Goal: Information Seeking & Learning: Check status

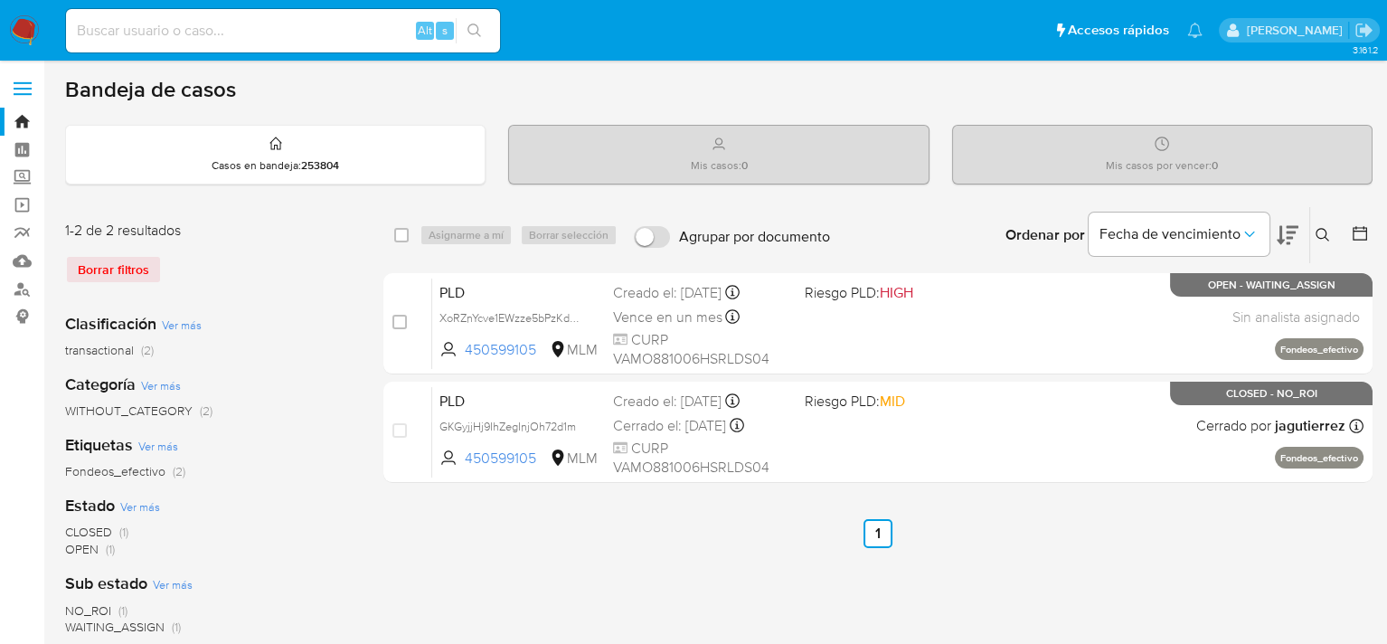
click at [1324, 231] on icon at bounding box center [1323, 235] width 14 height 14
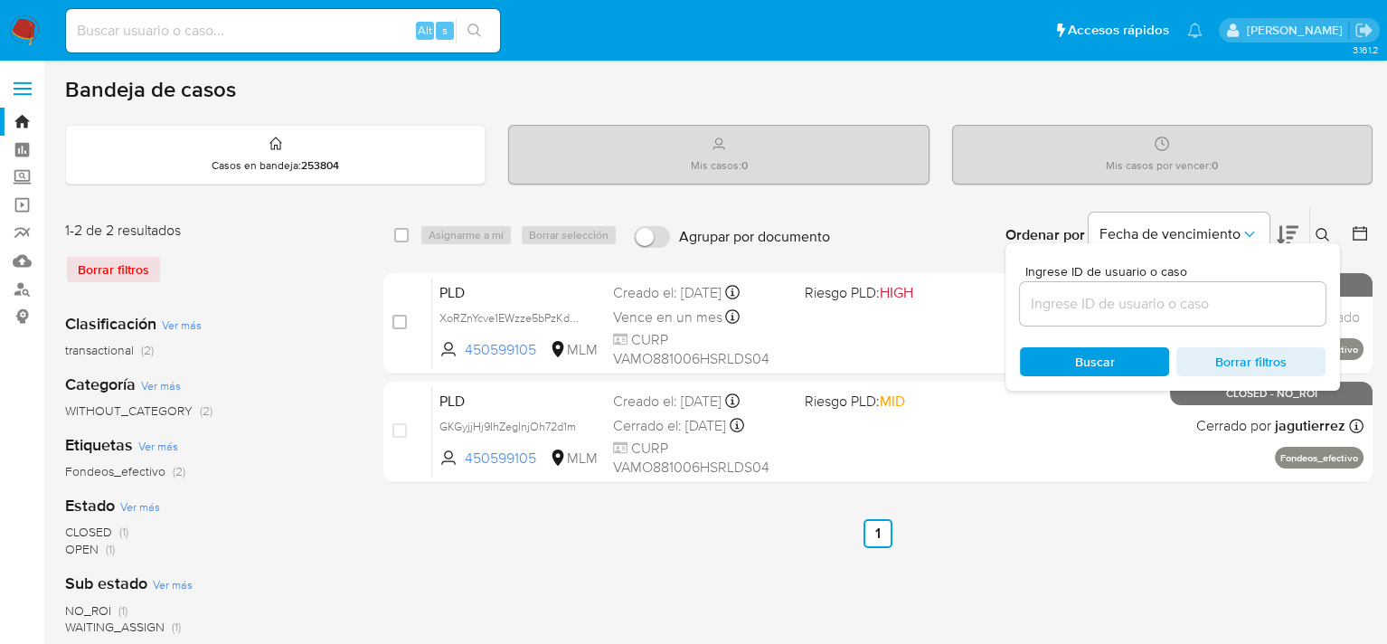
click at [94, 278] on div "Borrar filtros" at bounding box center [209, 269] width 289 height 29
drag, startPoint x: 105, startPoint y: 270, endPoint x: 228, endPoint y: 282, distance: 123.5
click at [105, 270] on div "Borrar filtros" at bounding box center [209, 269] width 289 height 29
click at [246, 282] on div "Borrar filtros" at bounding box center [209, 269] width 289 height 29
click at [1207, 302] on input at bounding box center [1173, 304] width 306 height 24
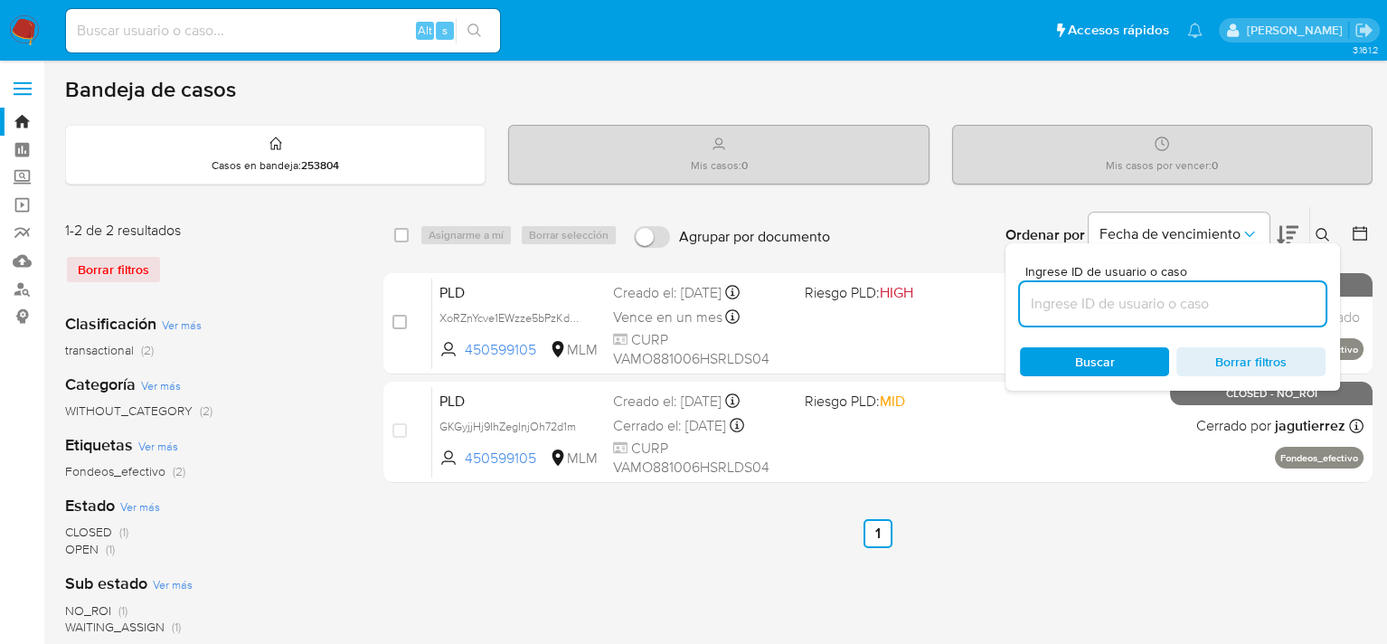
paste input "450599105"
type input "450599105"
drag, startPoint x: 989, startPoint y: 562, endPoint x: 939, endPoint y: 501, distance: 79.0
click at [989, 562] on div "select-all-cases-checkbox Asignarme a mí Borrar selección Agrupar por documento…" at bounding box center [877, 603] width 989 height 794
click at [1318, 233] on icon at bounding box center [1323, 235] width 14 height 14
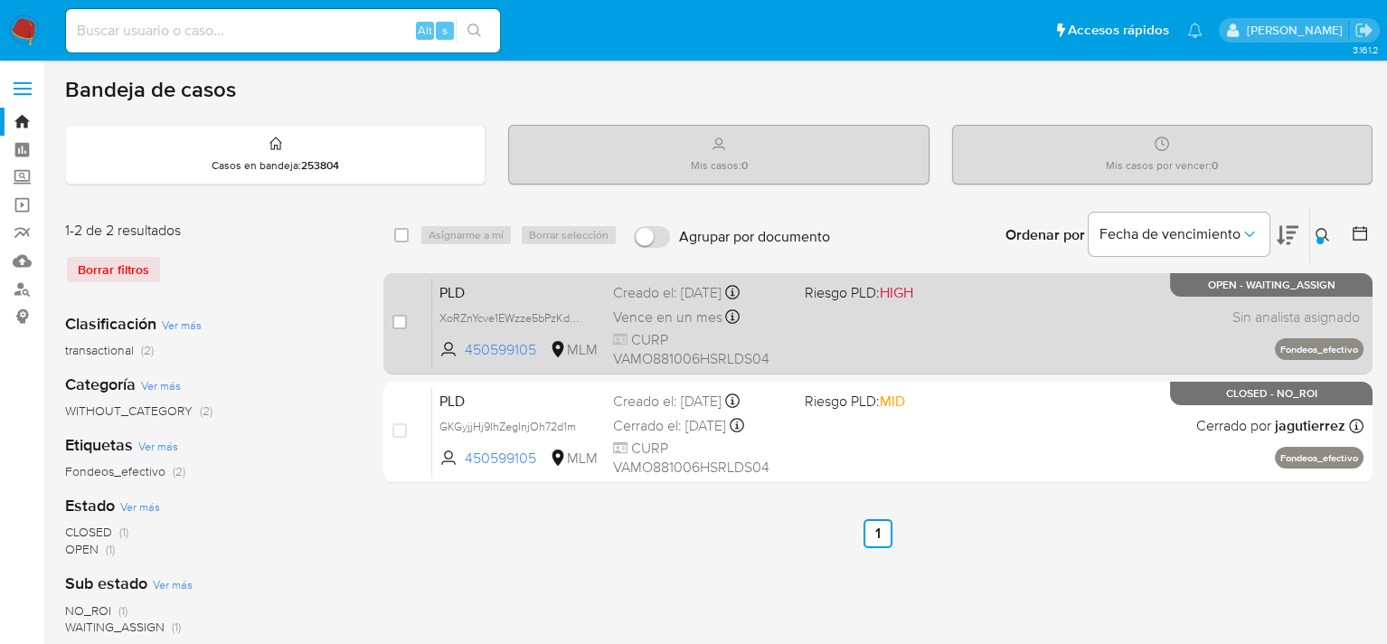
click at [815, 356] on div "PLD XoRZnYcve1EWzze5bPzKdKV0 450599105 MLM Riesgo PLD: HIGH Creado el: 12/09/20…" at bounding box center [897, 323] width 931 height 91
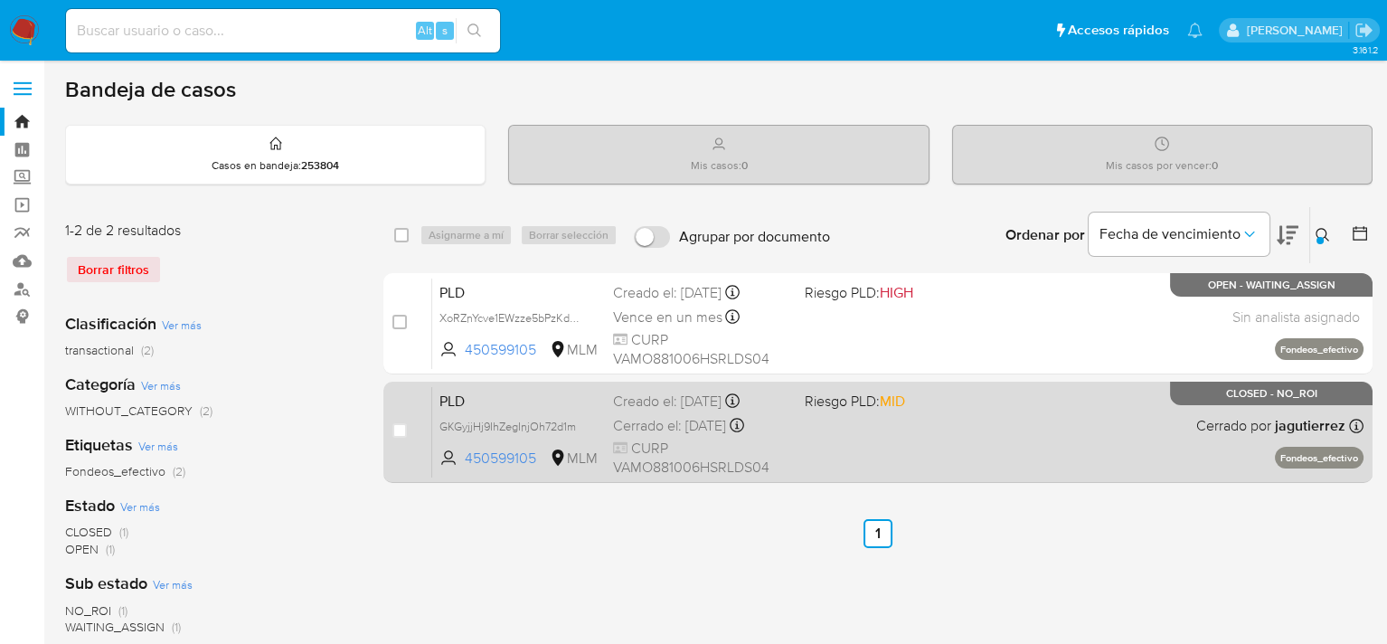
click at [892, 430] on div "PLD GKGyjjHj9IhZegInjOh72d1m 450599105 MLM Riesgo PLD: MID Creado el: 12/04/202…" at bounding box center [897, 431] width 931 height 91
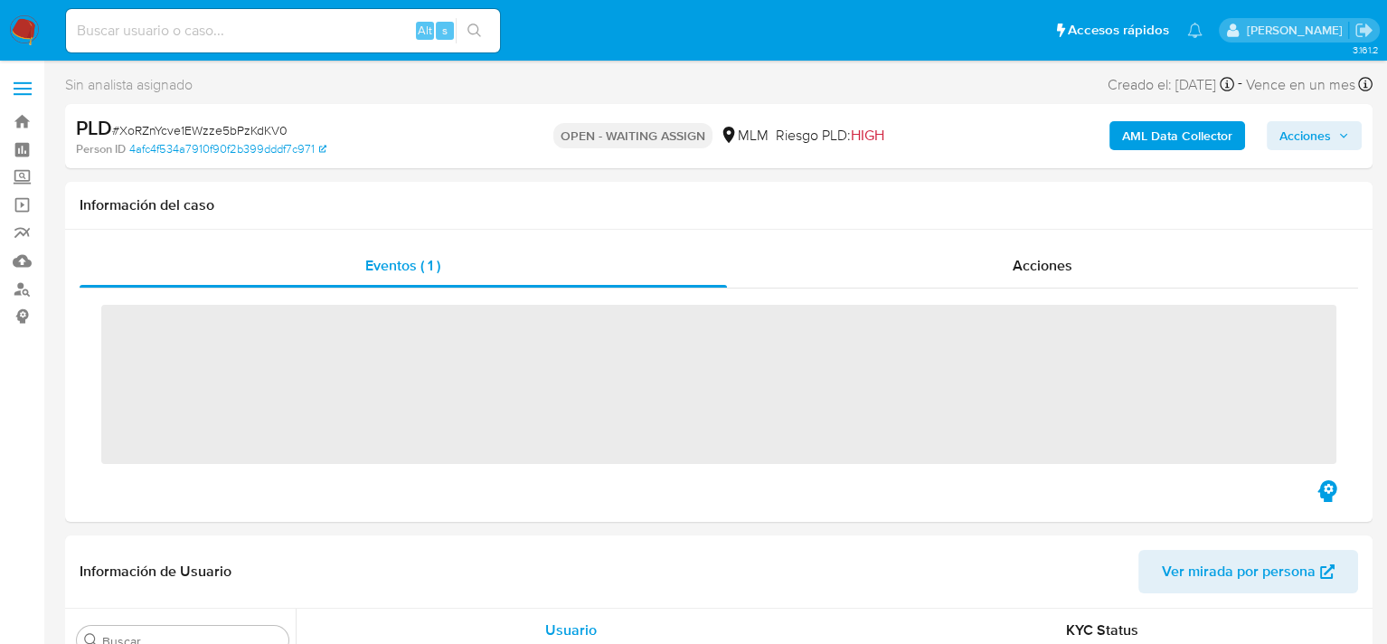
scroll to position [851, 0]
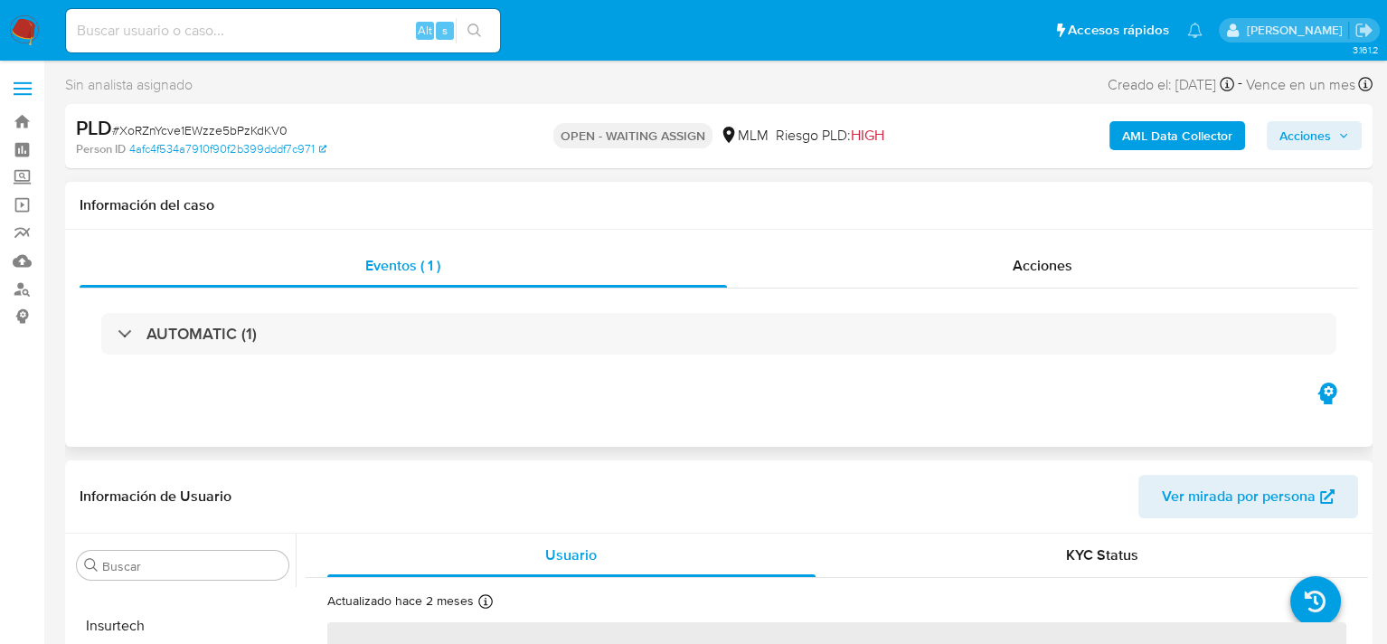
select select "10"
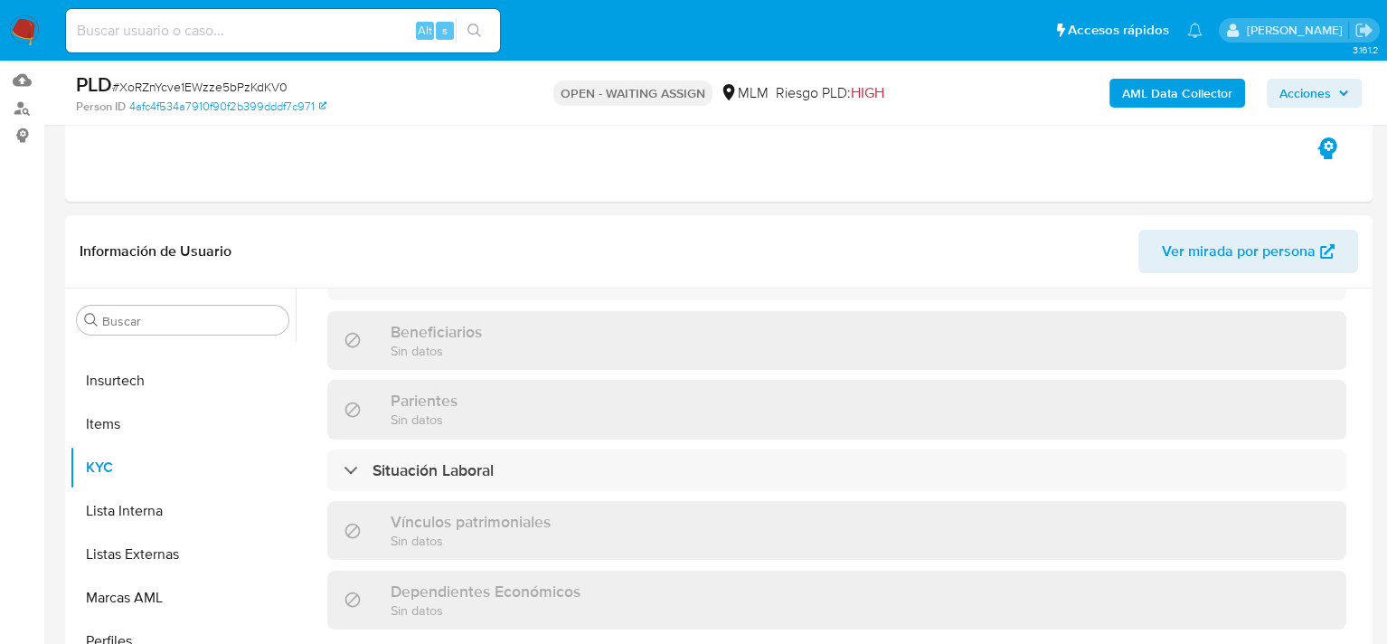
scroll to position [723, 0]
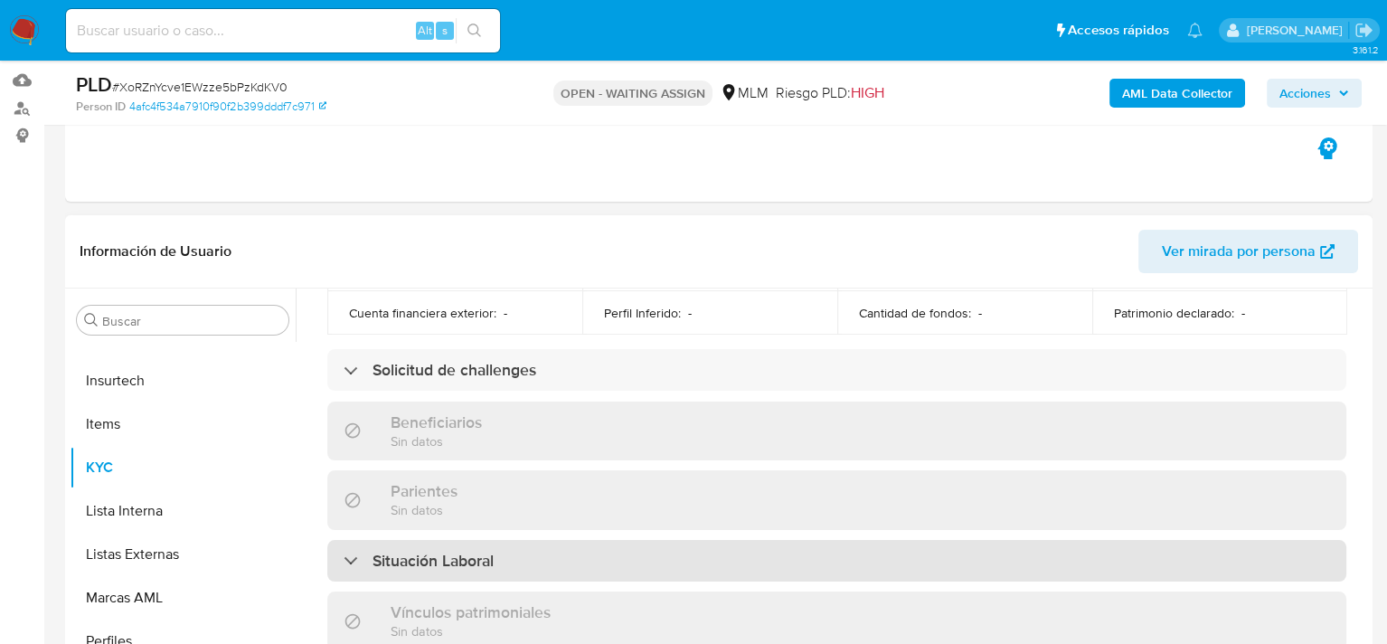
click at [448, 540] on div "Situación Laboral" at bounding box center [836, 561] width 1019 height 42
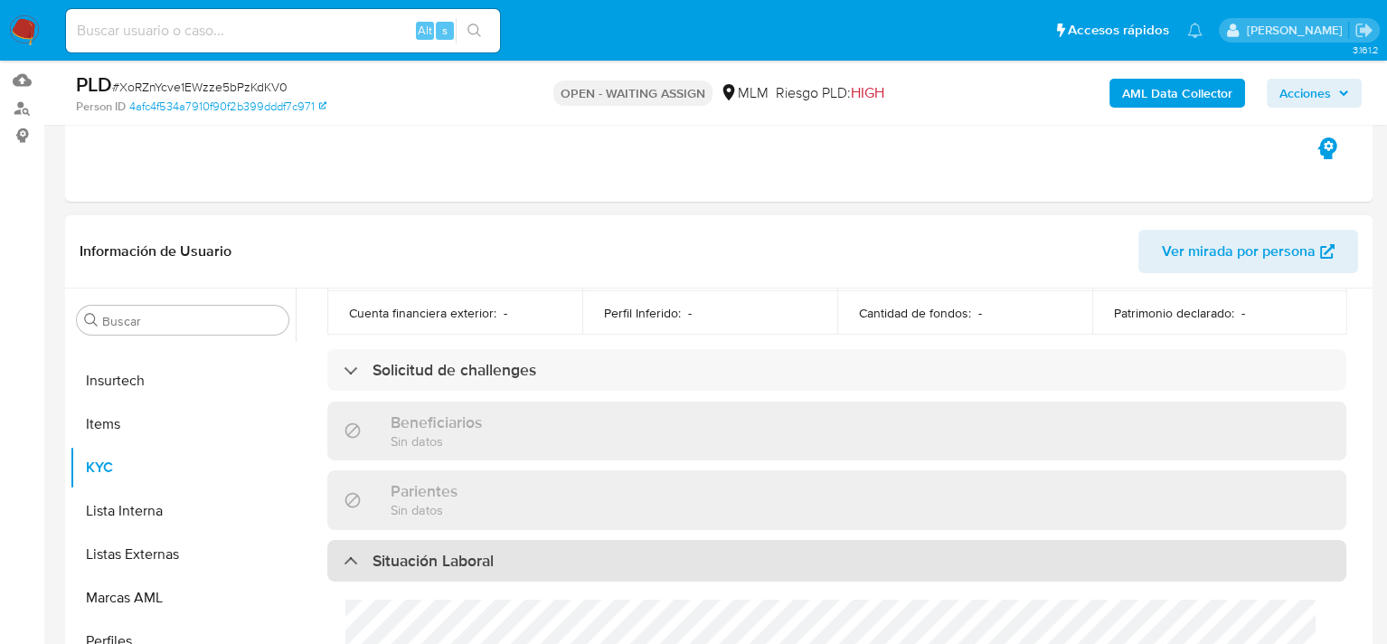
scroll to position [904, 0]
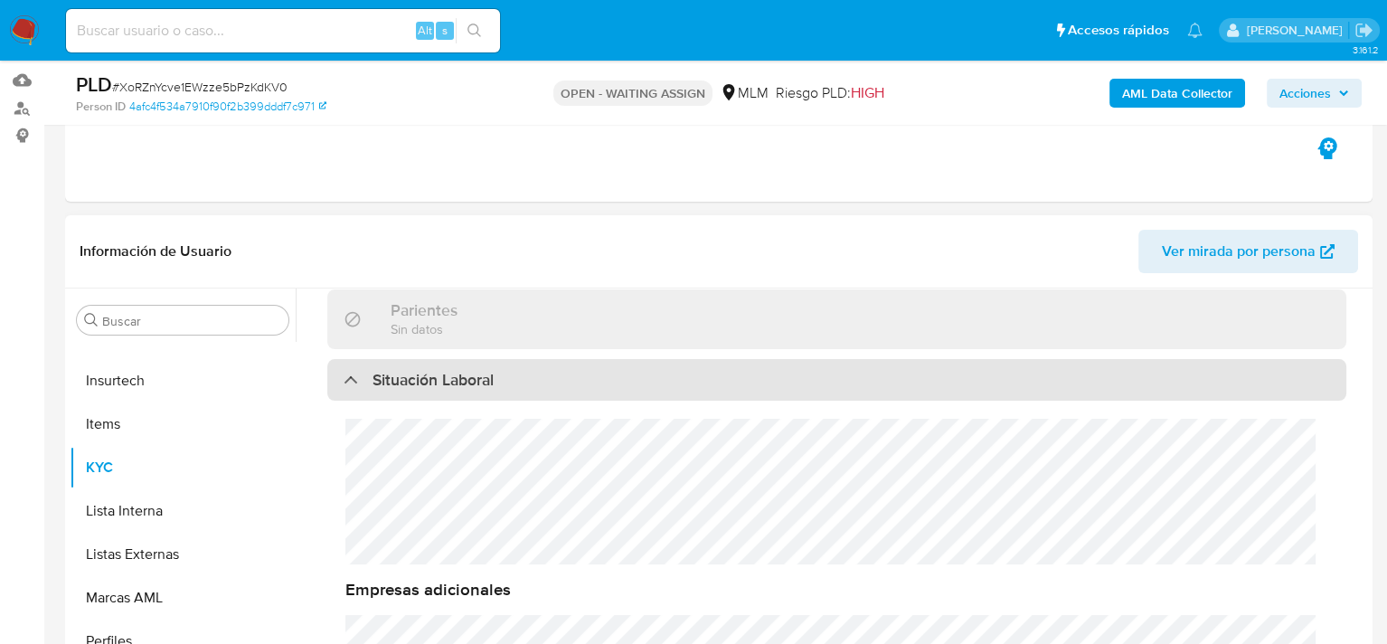
click at [435, 370] on h3 "Situación Laboral" at bounding box center [433, 380] width 121 height 20
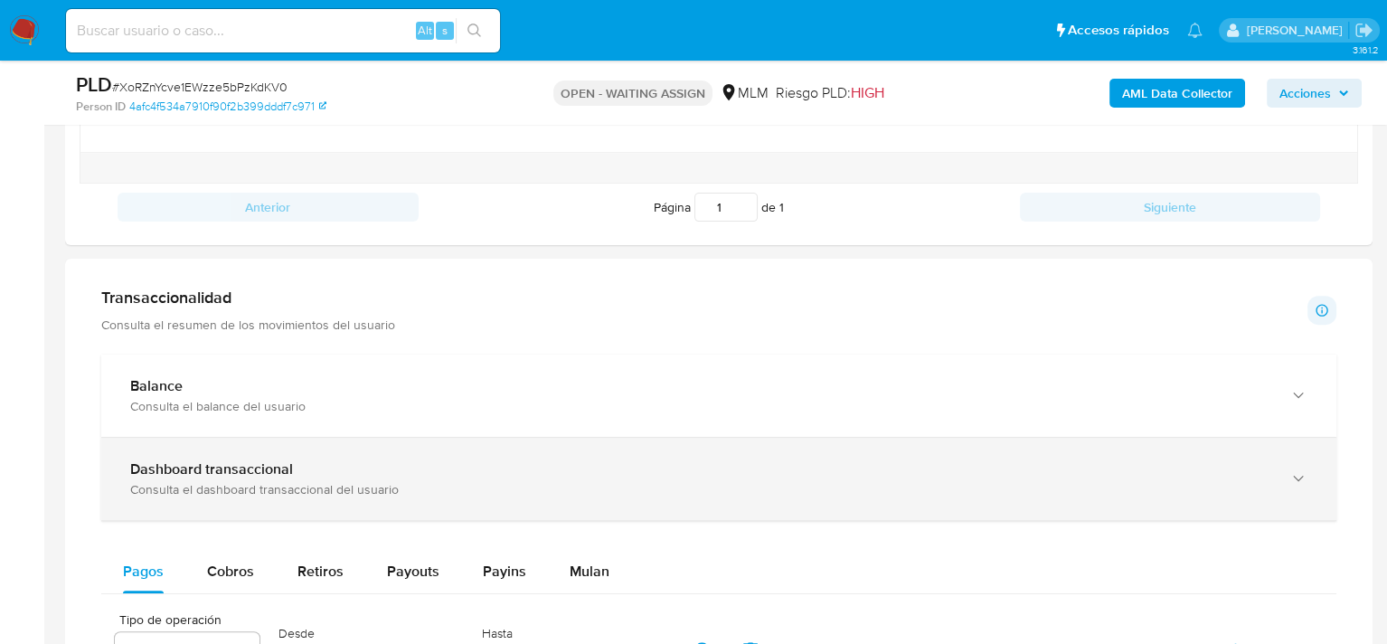
scroll to position [1266, 0]
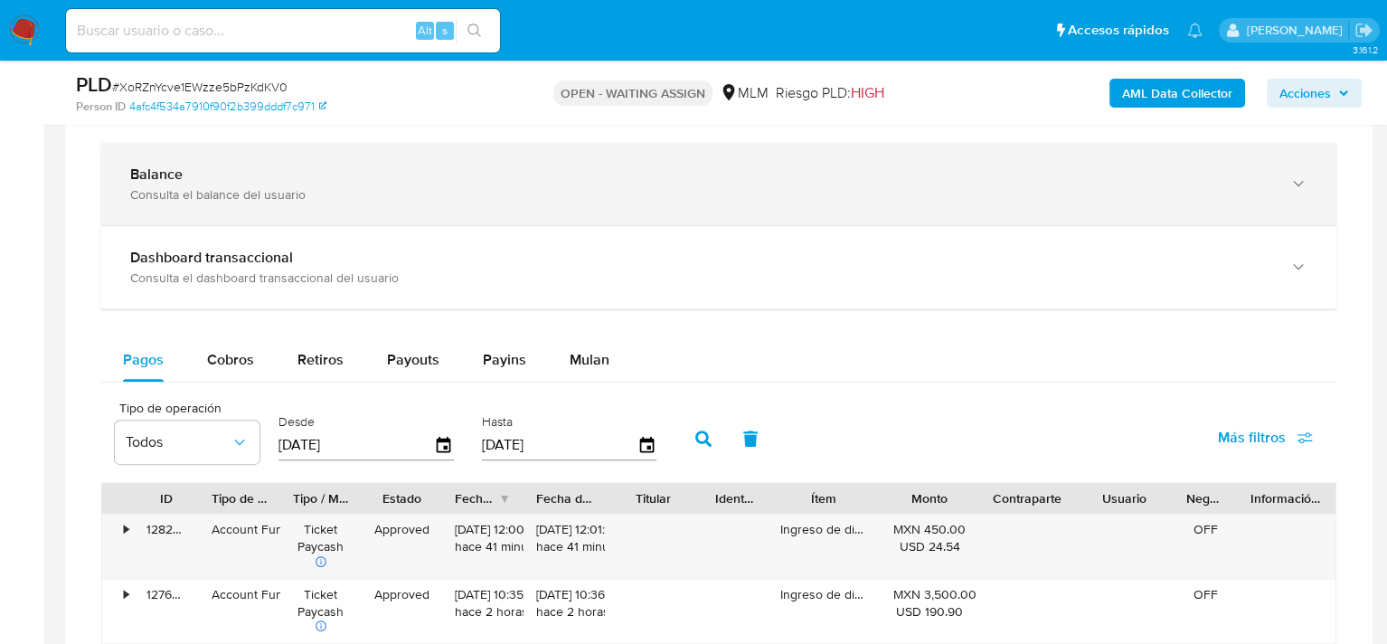
click at [271, 188] on div "Consulta el balance del usuario" at bounding box center [700, 194] width 1141 height 16
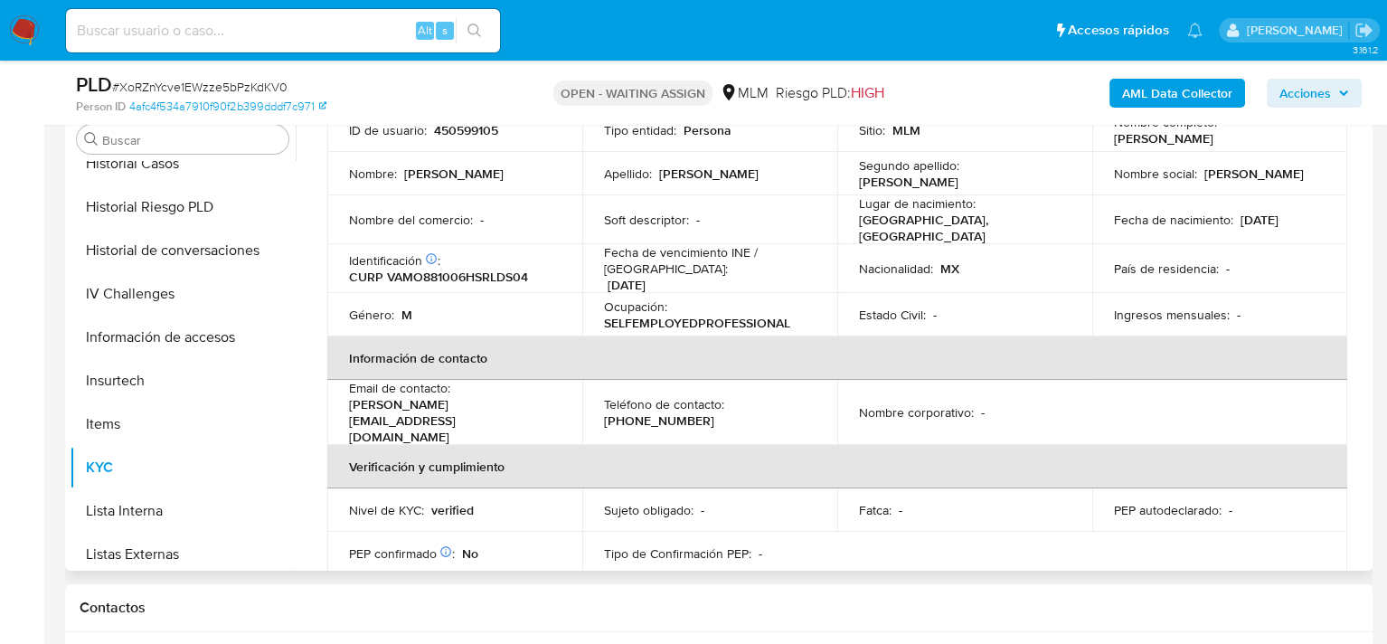
scroll to position [0, 0]
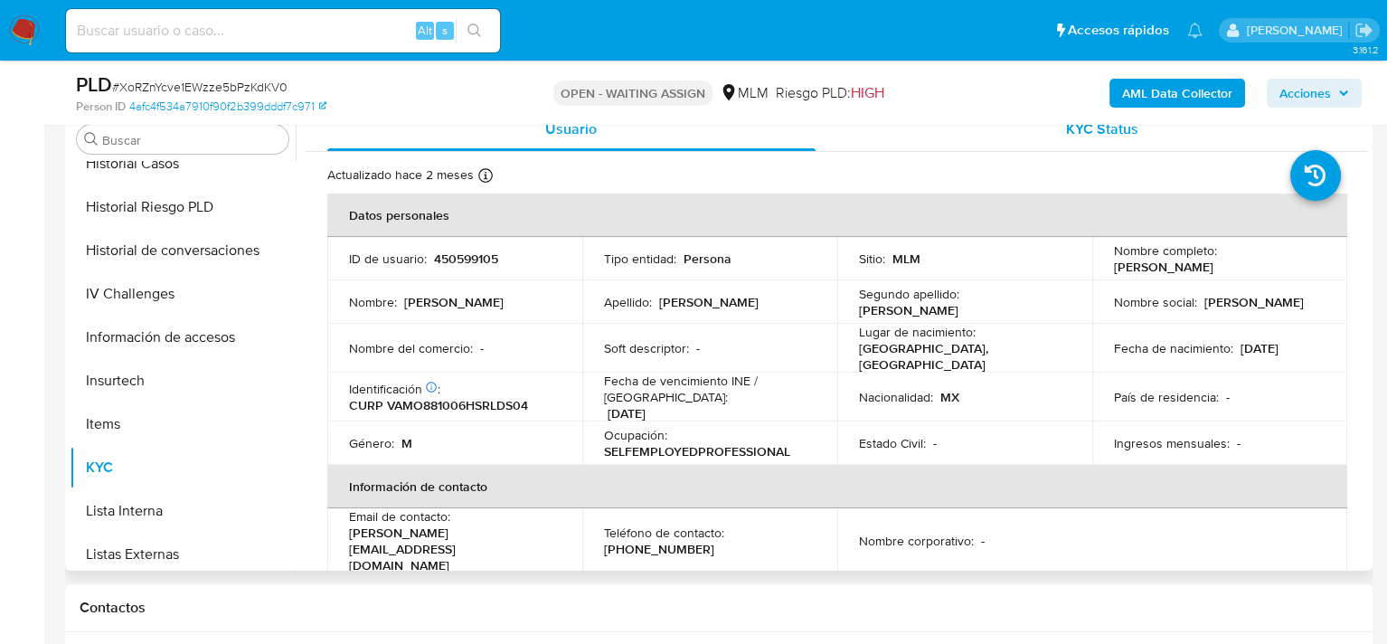
click at [980, 133] on div "KYC Status" at bounding box center [1103, 129] width 488 height 43
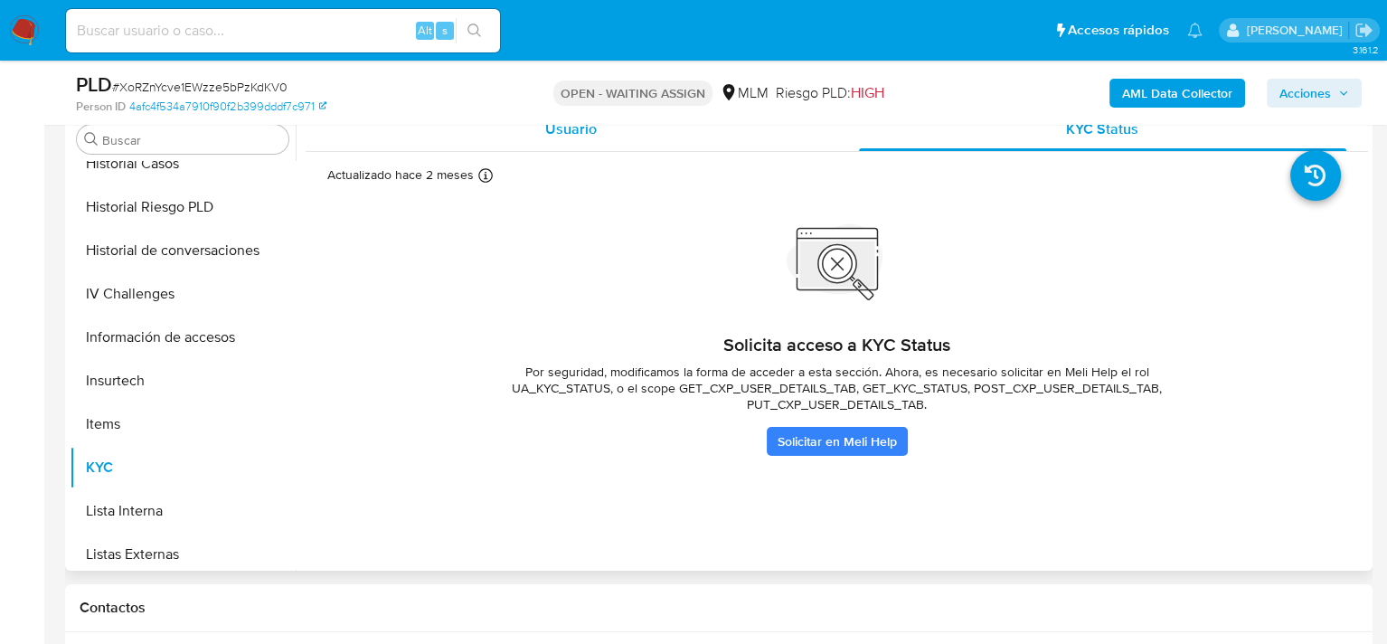
click at [634, 142] on div "Usuario" at bounding box center [571, 129] width 488 height 43
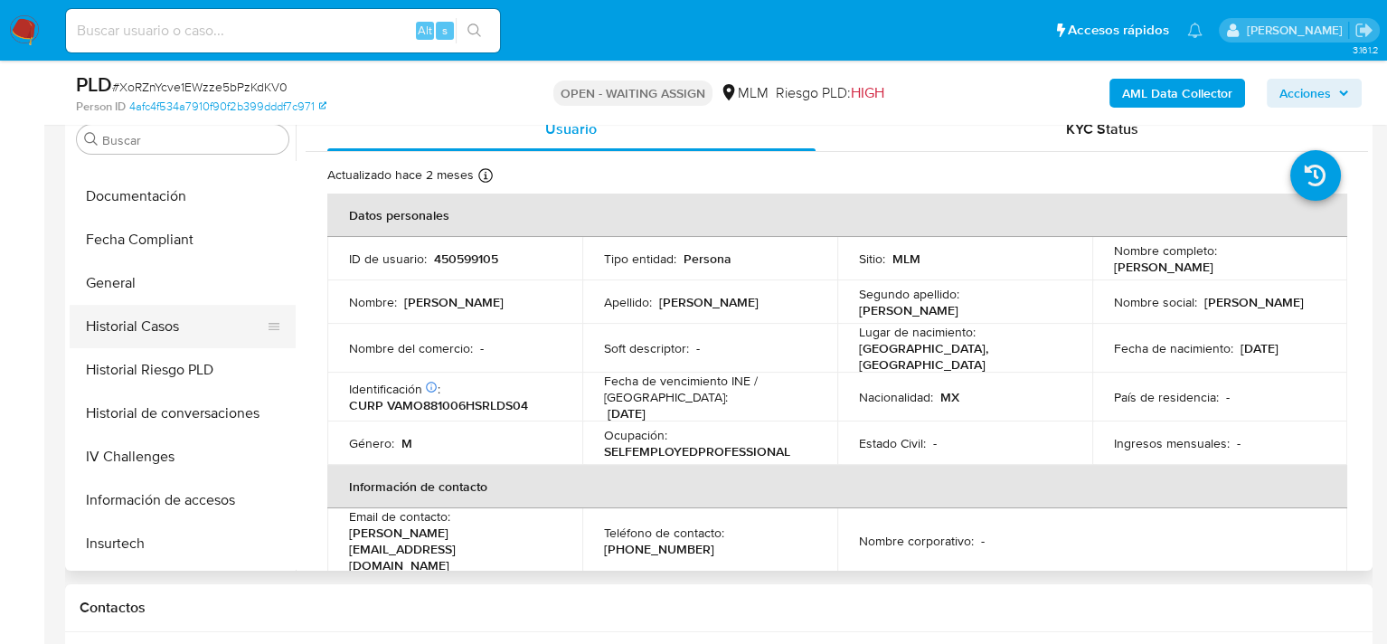
scroll to position [489, 0]
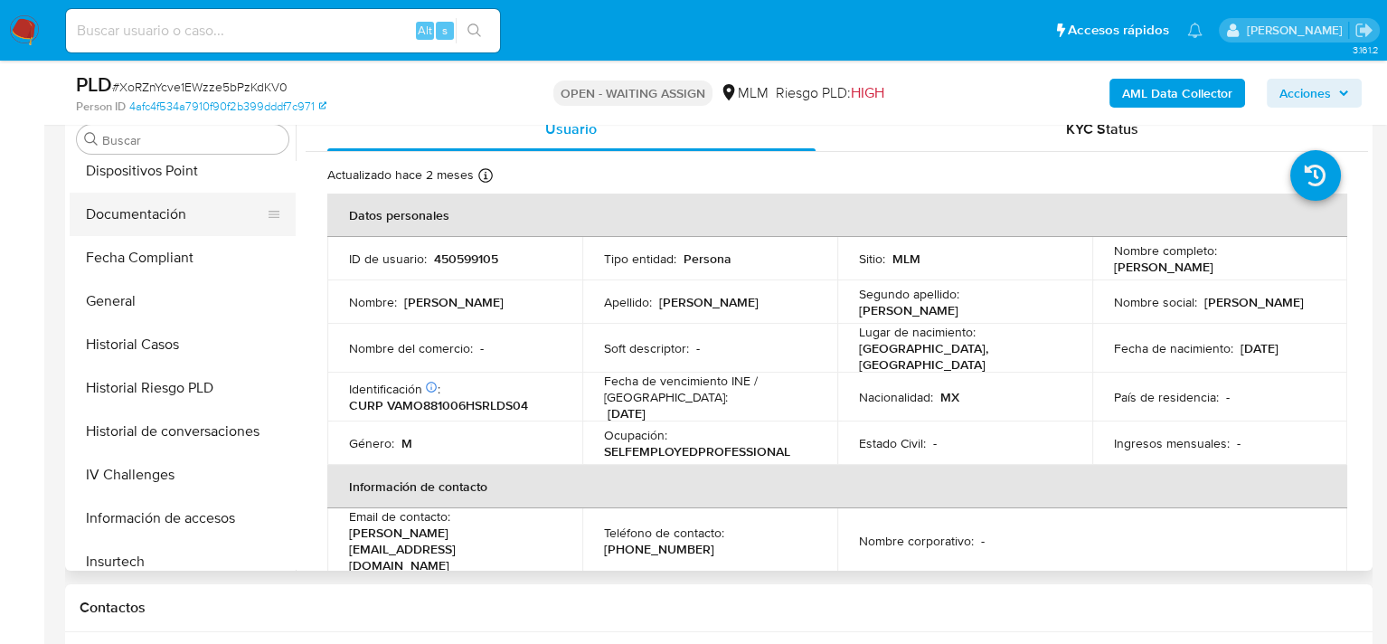
click at [170, 216] on button "Documentación" at bounding box center [176, 214] width 212 height 43
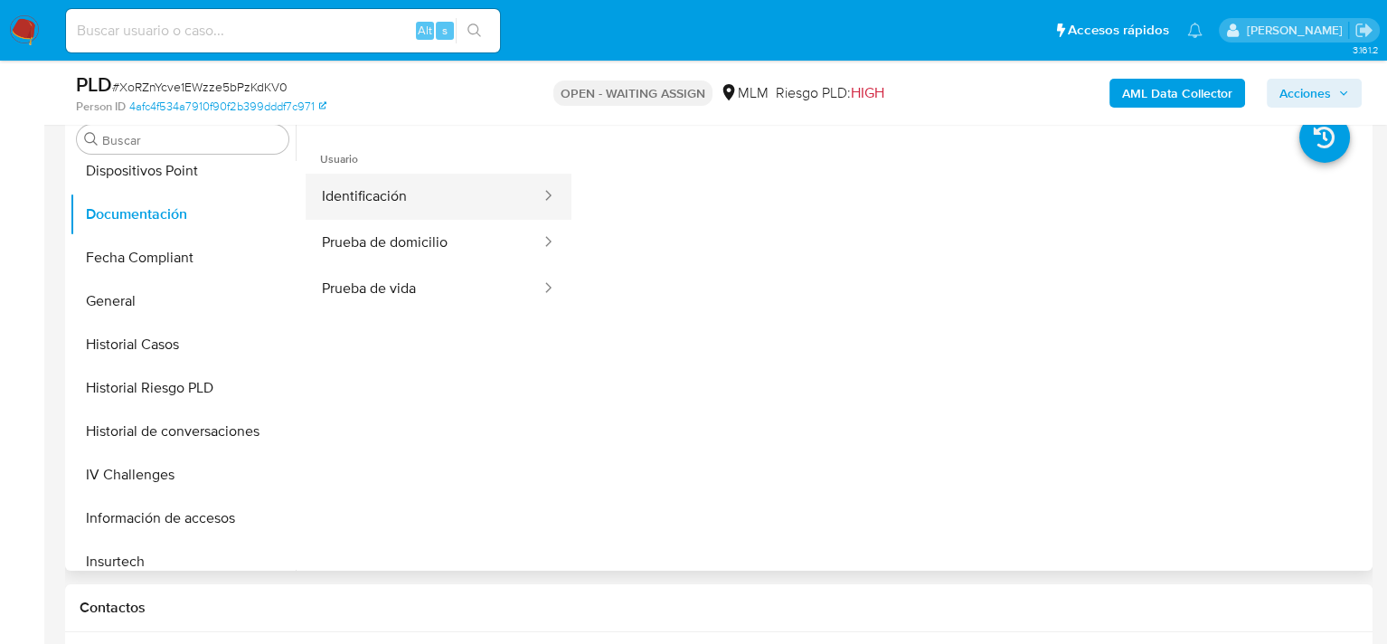
click at [404, 194] on button "Identificación" at bounding box center [424, 197] width 237 height 46
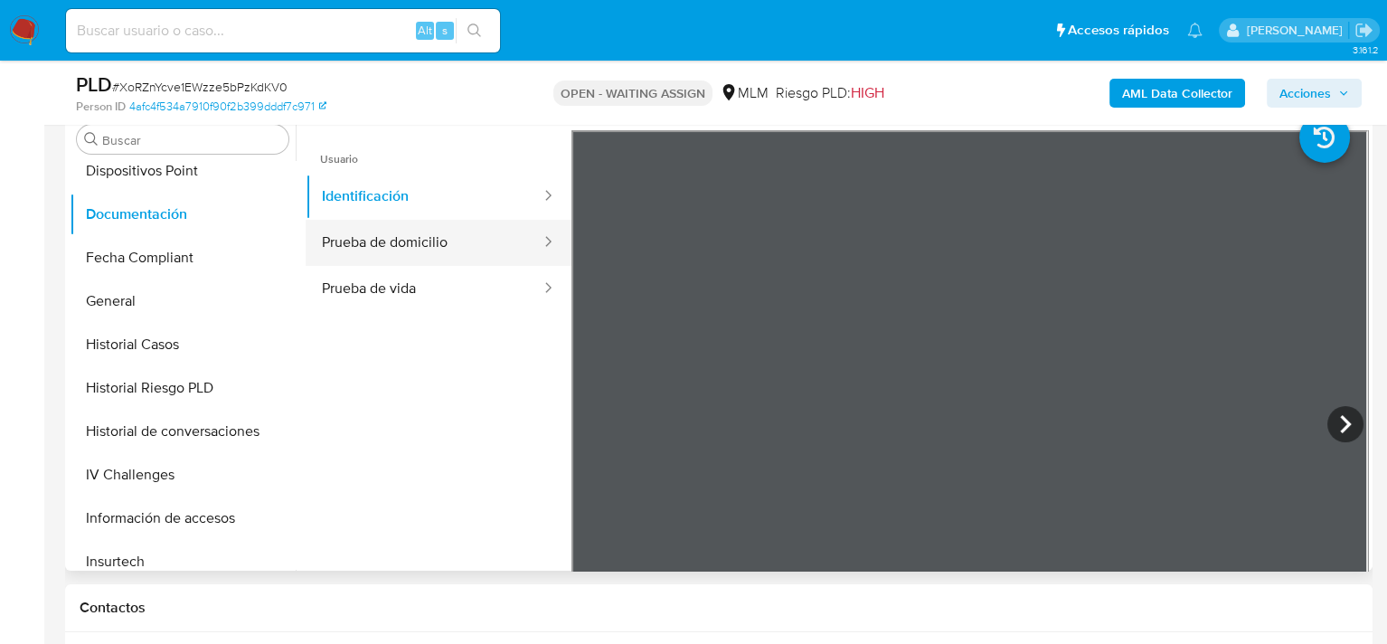
click at [437, 237] on button "Prueba de domicilio" at bounding box center [424, 243] width 237 height 46
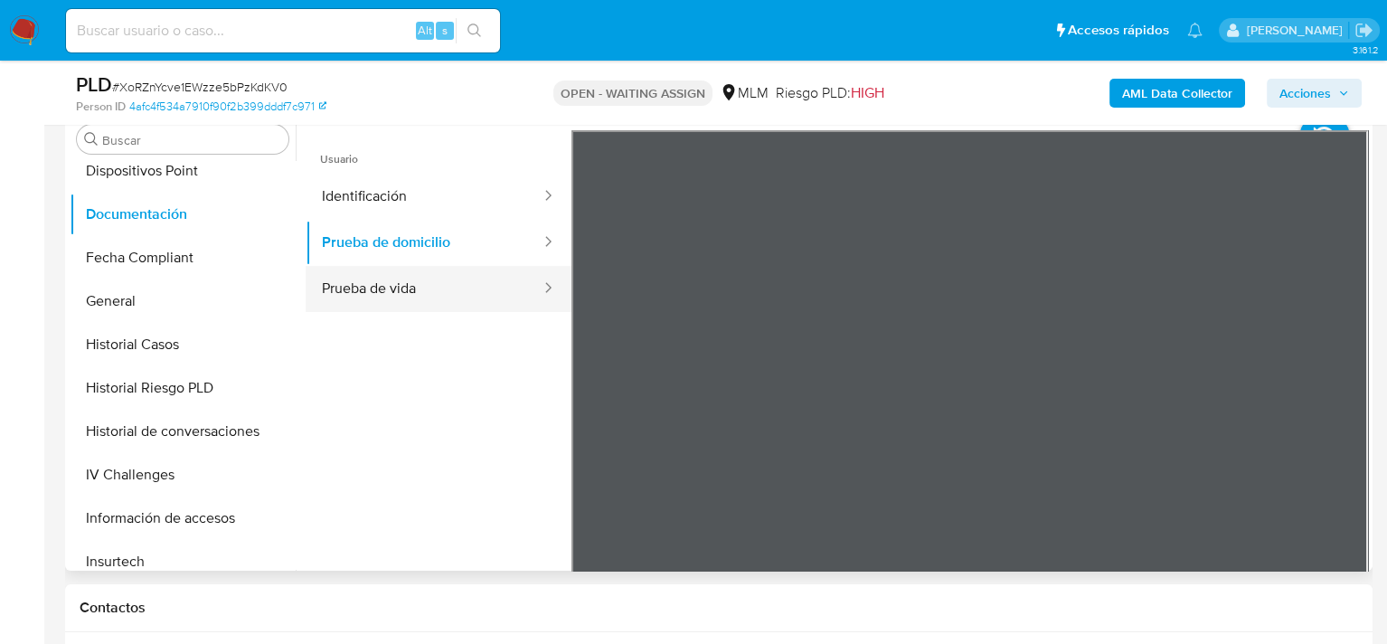
click at [477, 298] on button "Prueba de vida" at bounding box center [424, 289] width 237 height 46
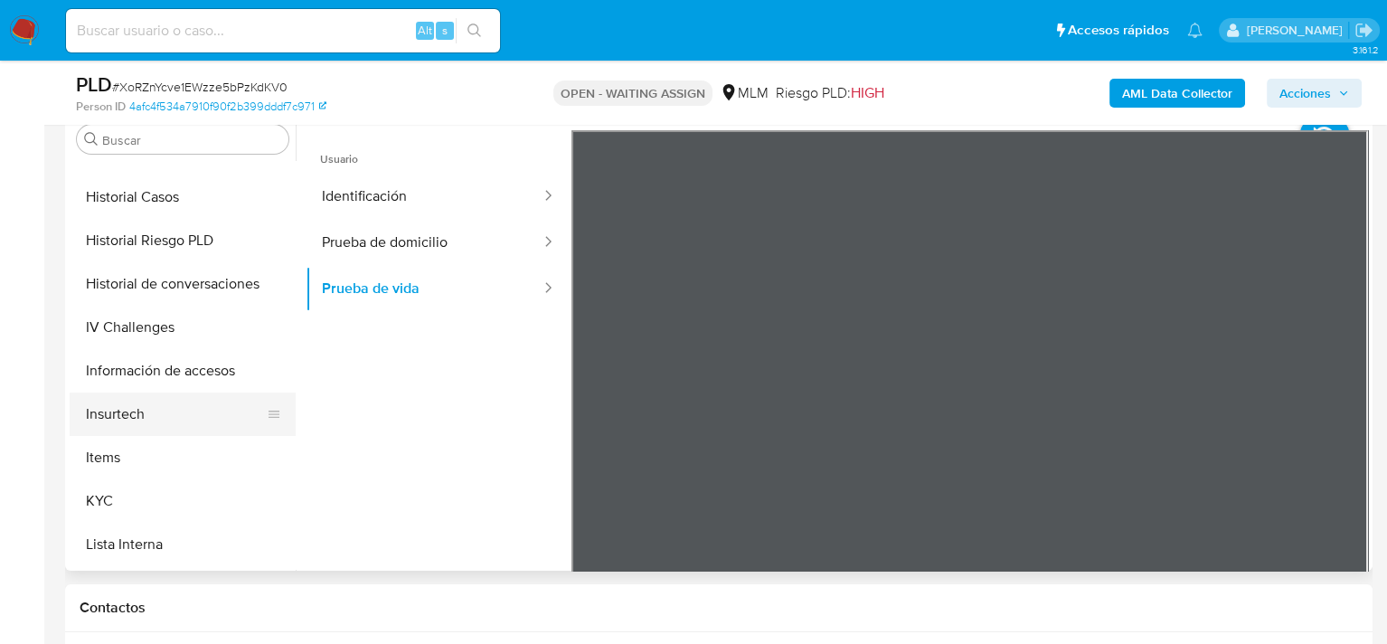
scroll to position [760, 0]
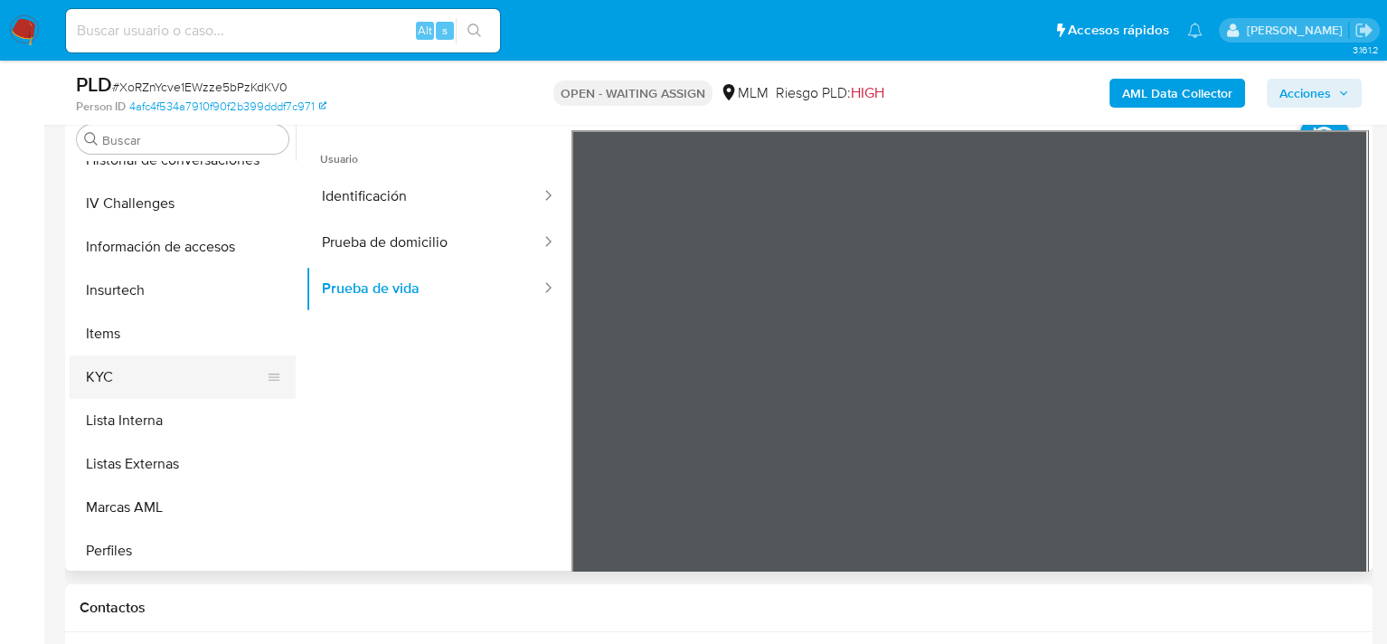
click at [146, 380] on button "KYC" at bounding box center [176, 376] width 212 height 43
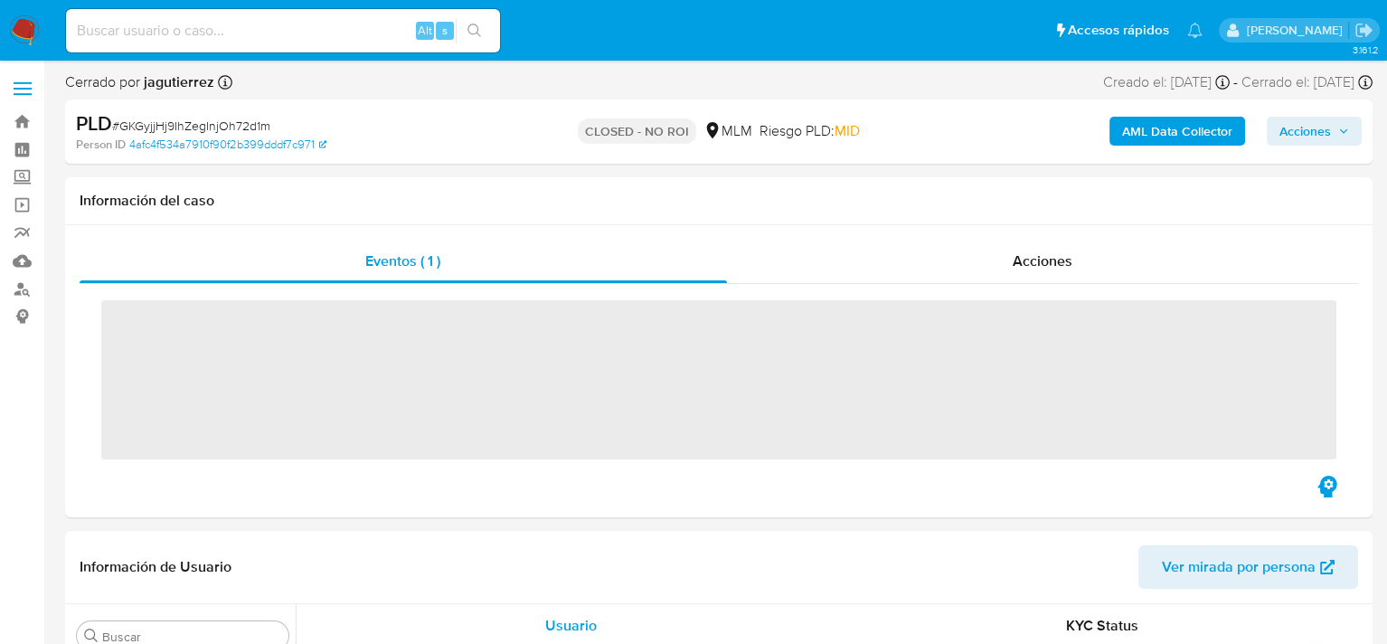
scroll to position [851, 0]
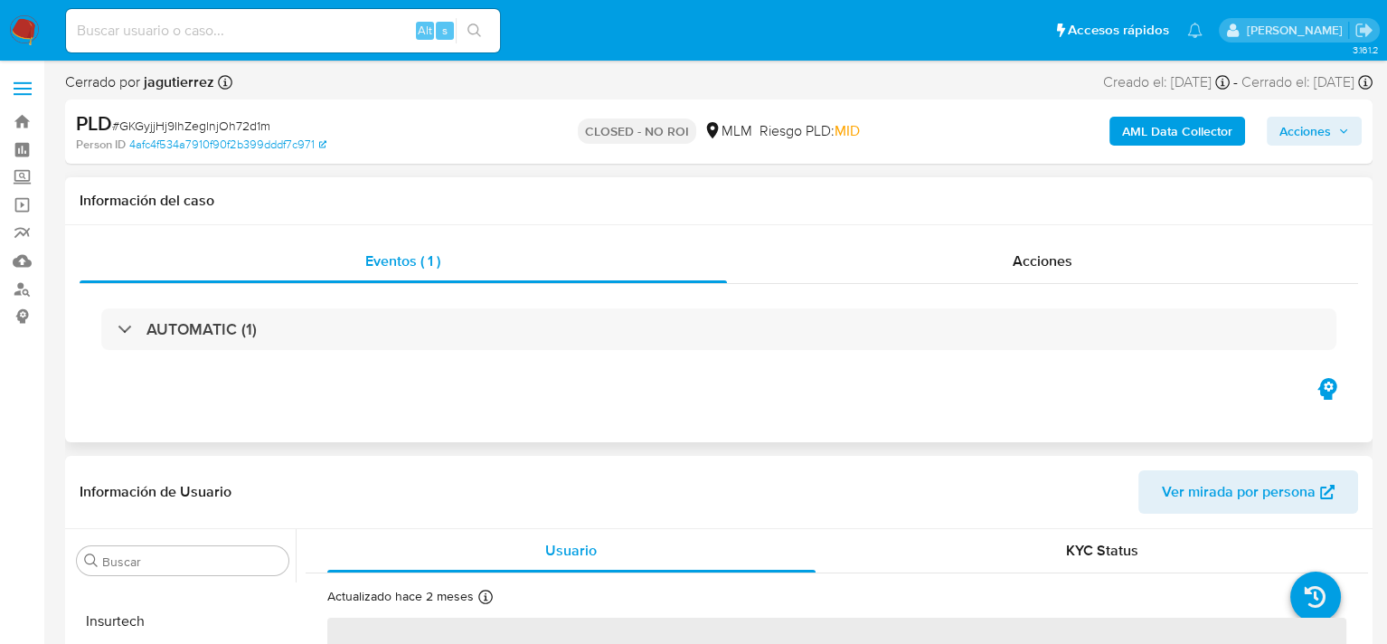
select select "10"
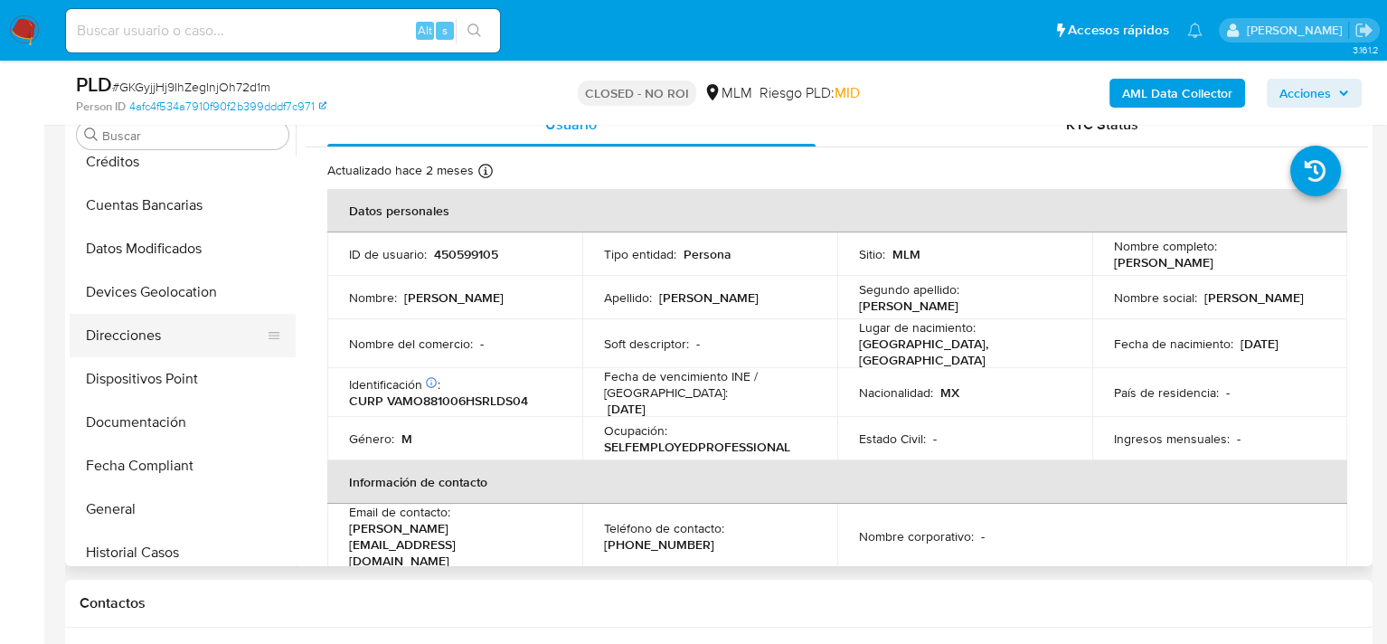
scroll to position [308, 0]
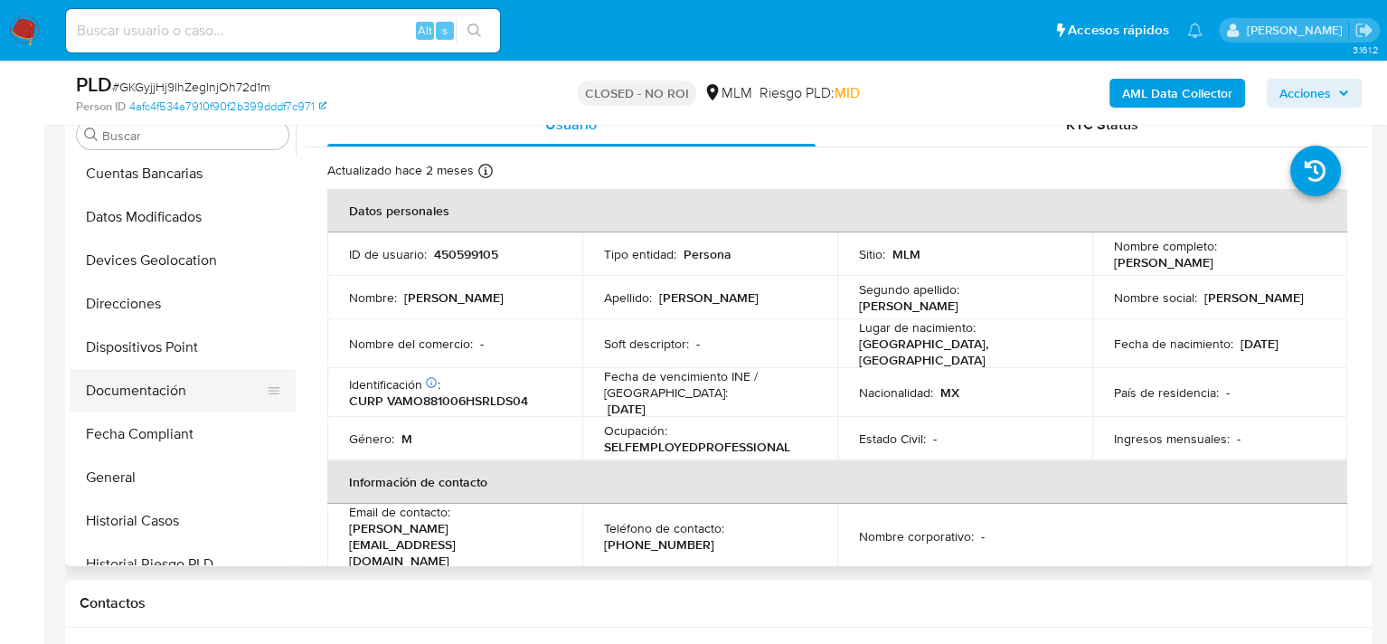
click at [163, 388] on button "Documentación" at bounding box center [176, 390] width 212 height 43
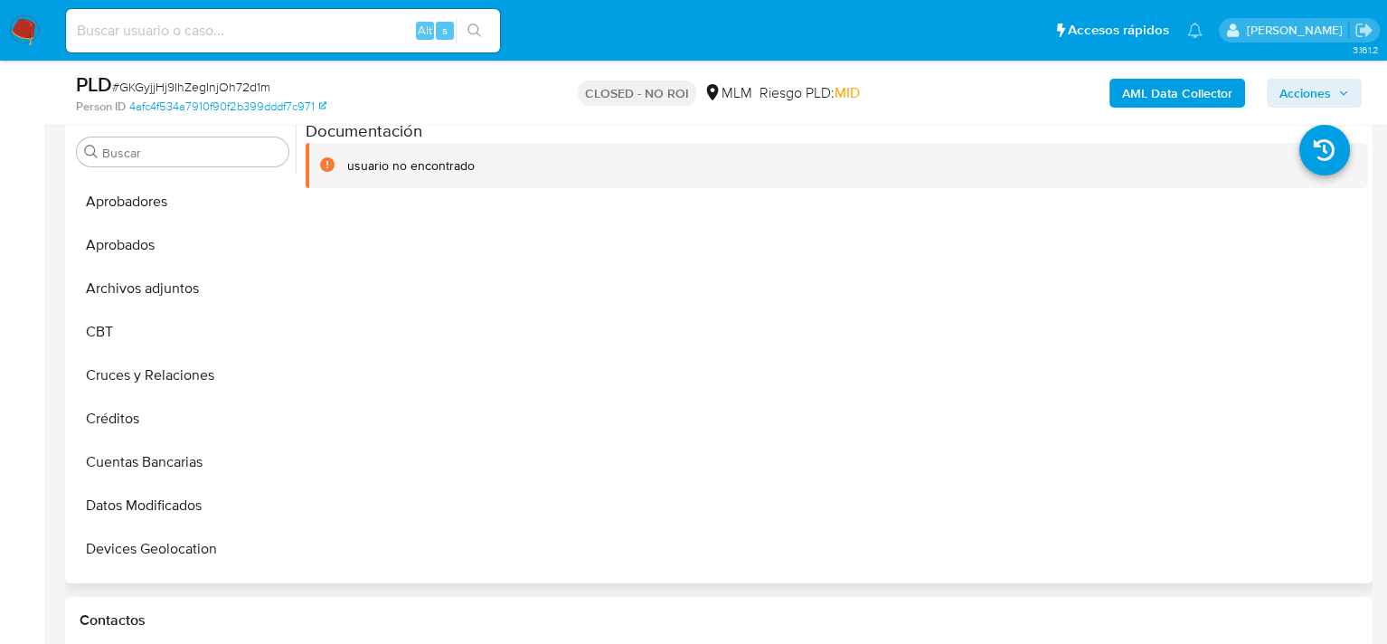
scroll to position [452, 0]
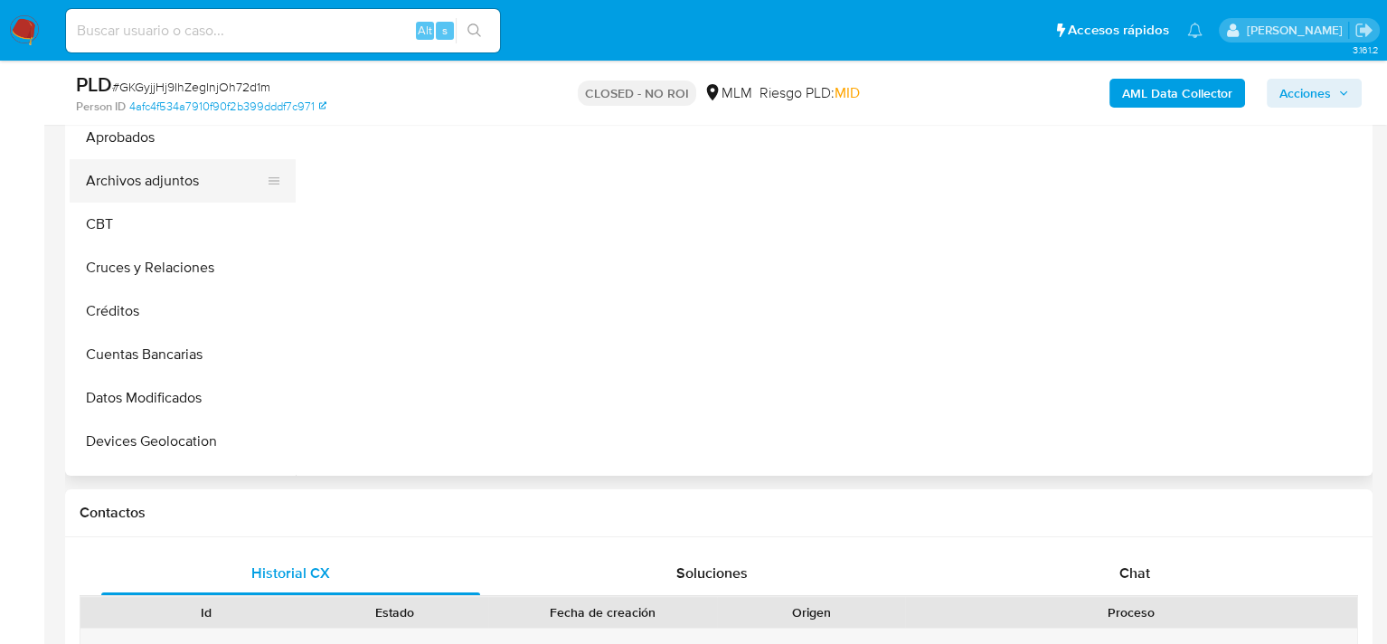
click at [152, 176] on button "Archivos adjuntos" at bounding box center [176, 180] width 212 height 43
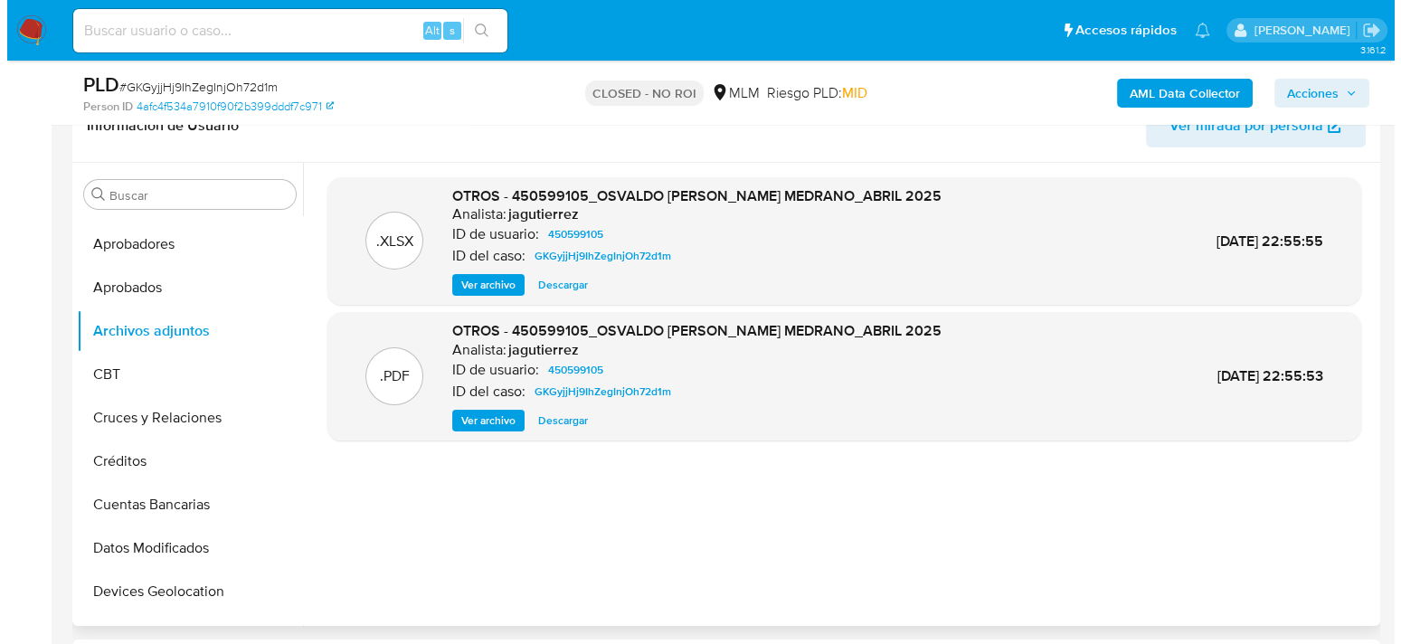
scroll to position [271, 0]
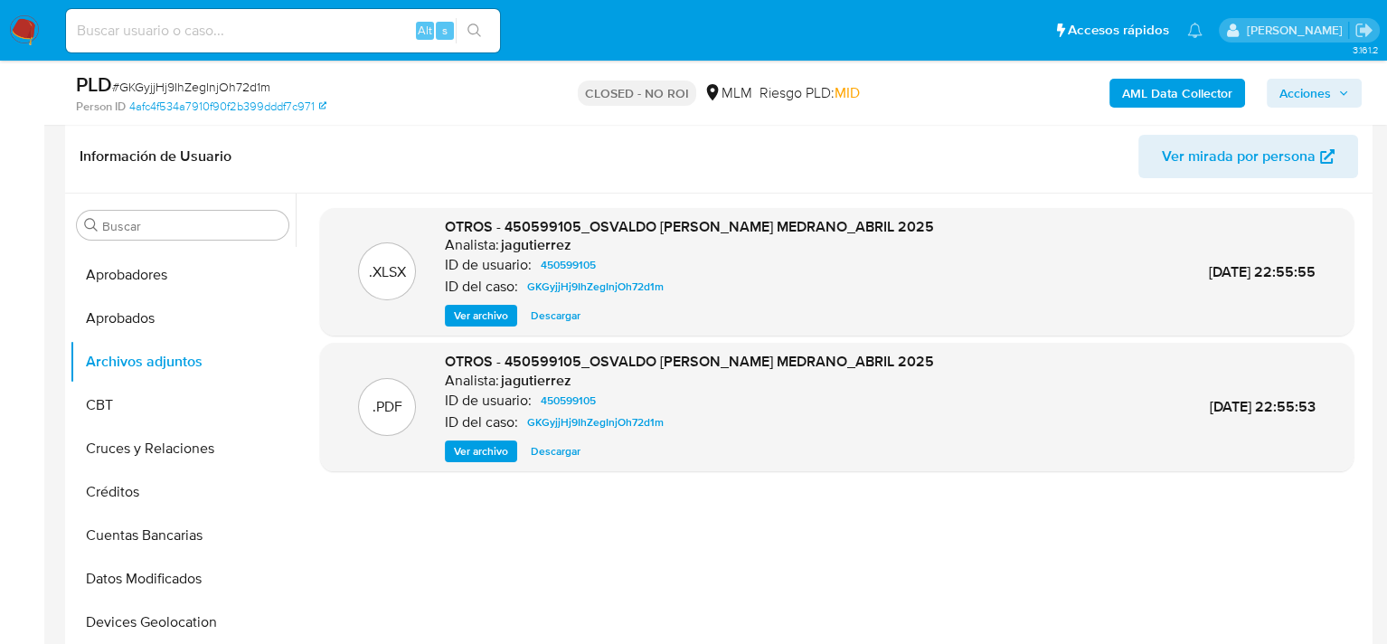
click at [485, 451] on span "Ver archivo" at bounding box center [481, 451] width 54 height 18
